Goal: Information Seeking & Learning: Learn about a topic

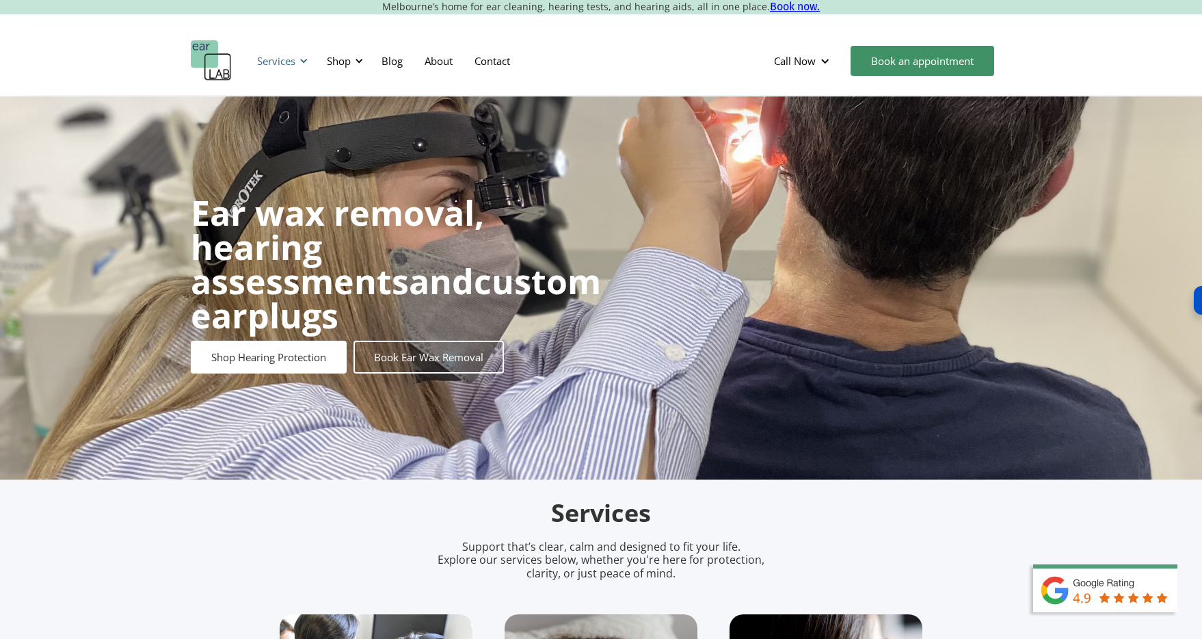
click at [302, 64] on div at bounding box center [304, 61] width 10 height 10
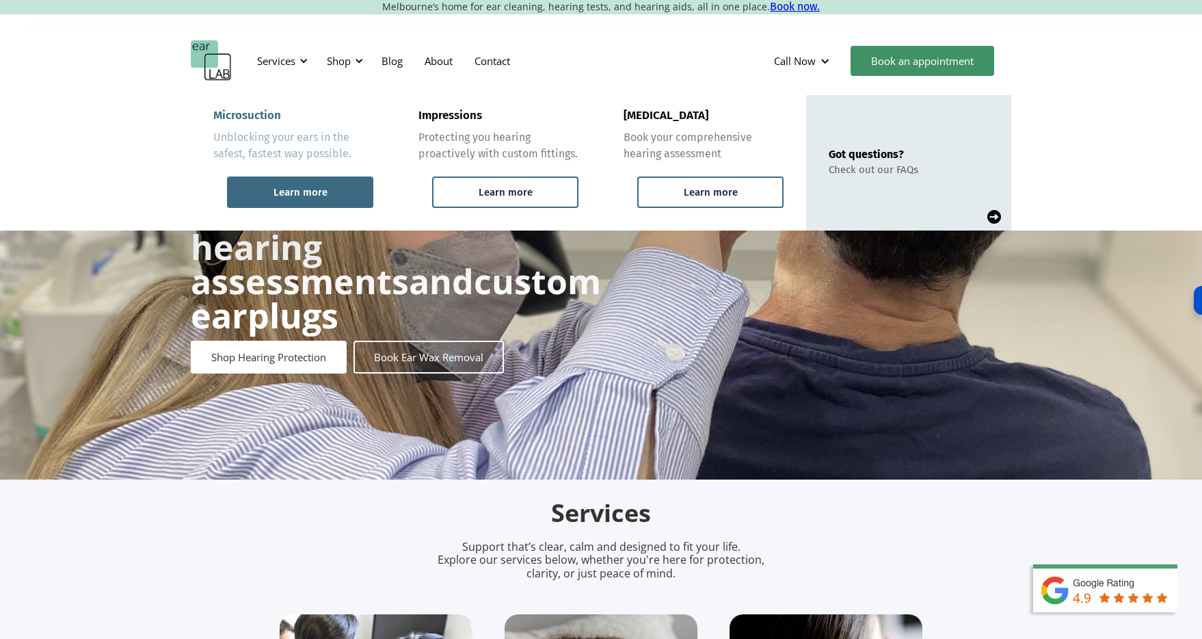
click at [292, 194] on div "Learn more" at bounding box center [301, 192] width 54 height 12
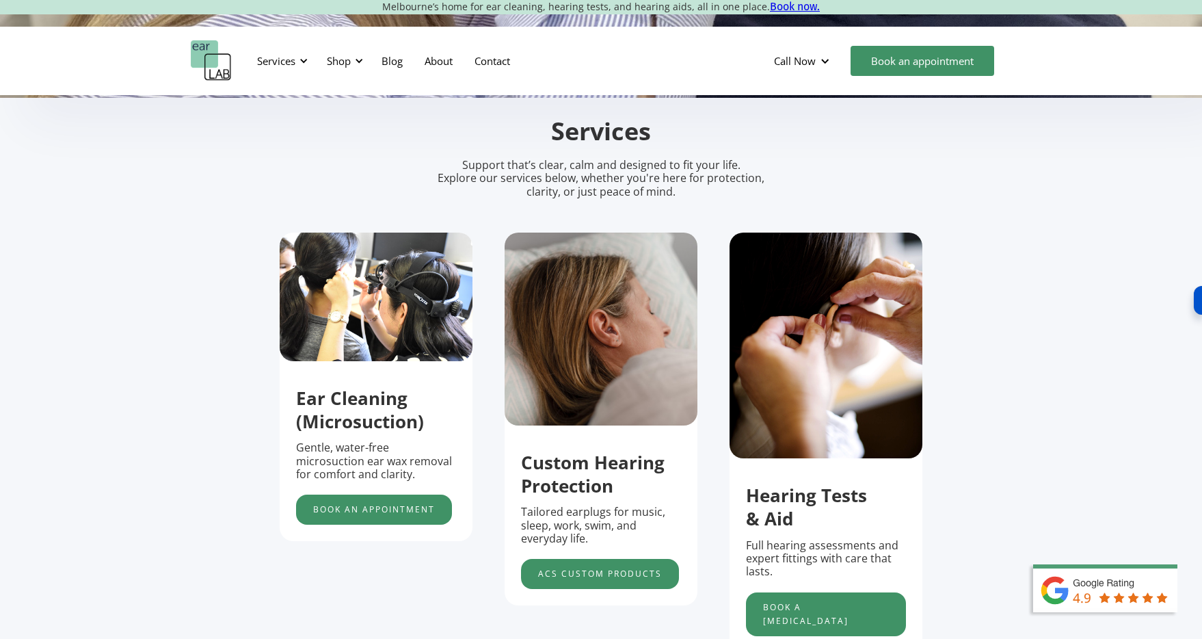
scroll to position [387, 0]
